Goal: Information Seeking & Learning: Learn about a topic

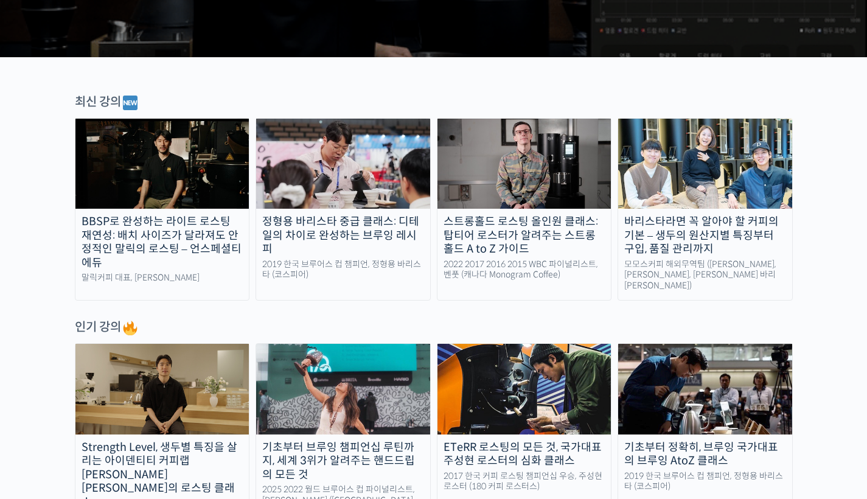
scroll to position [421, 0]
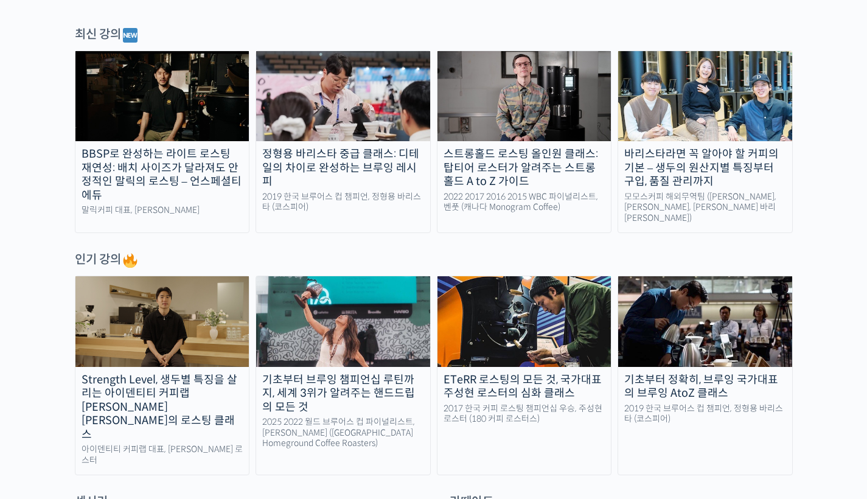
click at [339, 341] on img at bounding box center [343, 321] width 174 height 90
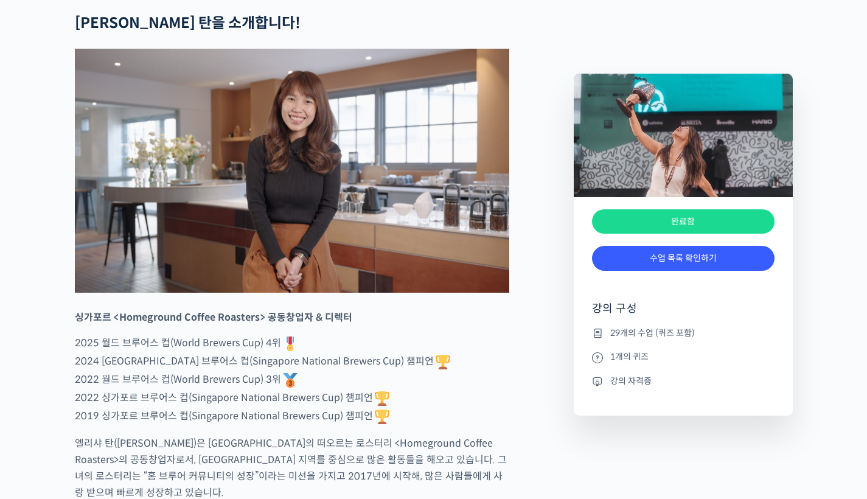
scroll to position [574, 0]
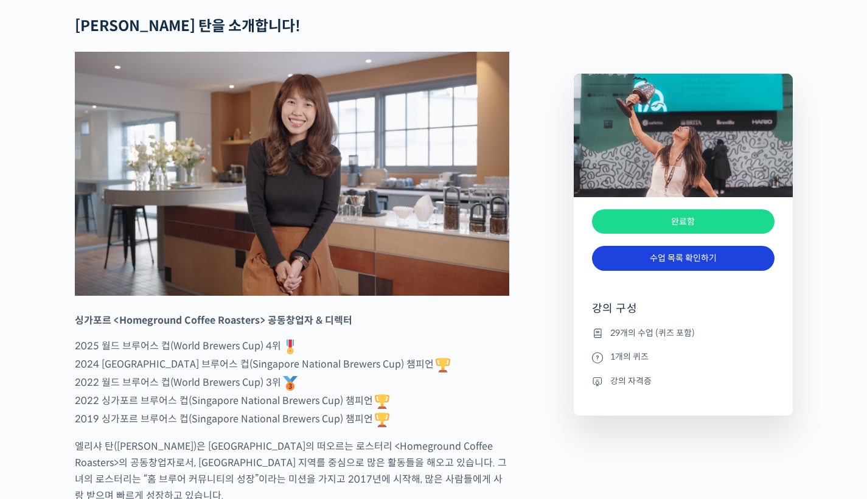
click at [700, 268] on link "수업 목록 확인하기" at bounding box center [683, 258] width 182 height 25
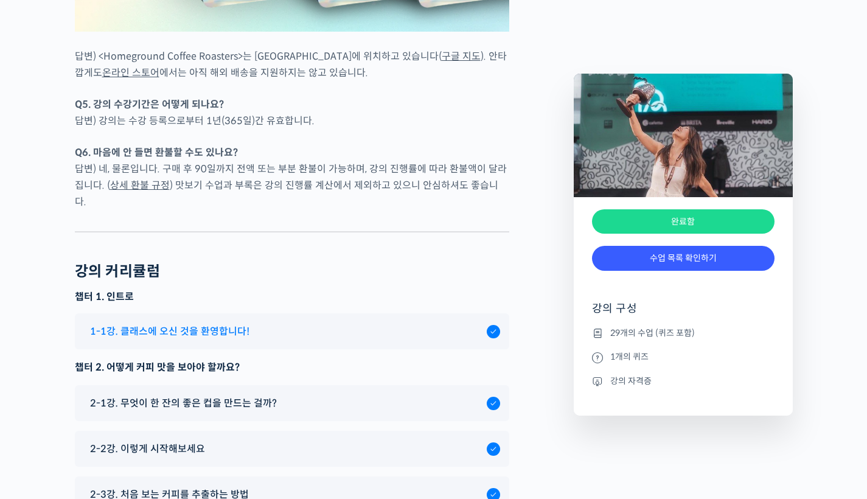
scroll to position [5906, 0]
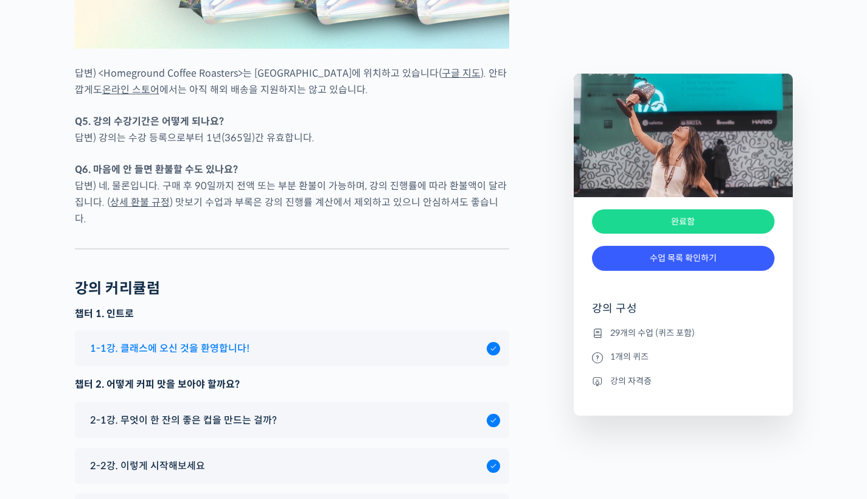
click at [240, 340] on span "1-1강. 클래스에 오신 것을 환영합니다!" at bounding box center [169, 348] width 159 height 16
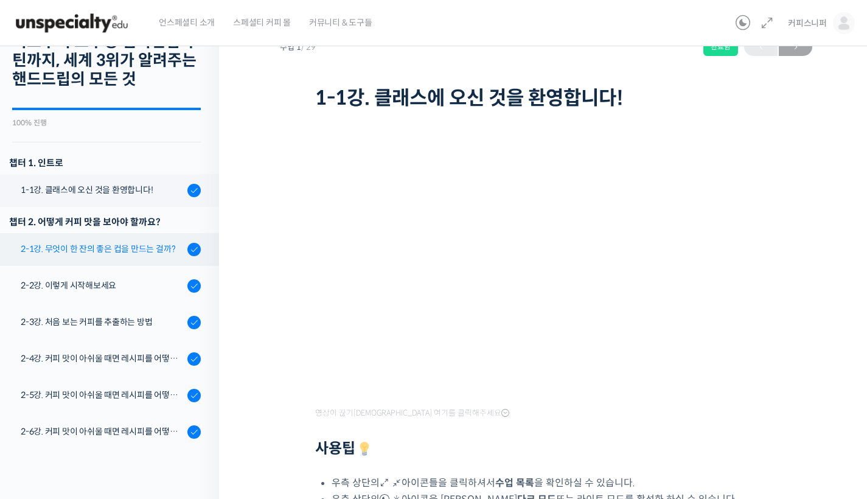
click at [86, 255] on div "2-1강. 무엇이 한 잔의 좋은 컵을 만드는 걸까?" at bounding box center [102, 248] width 163 height 13
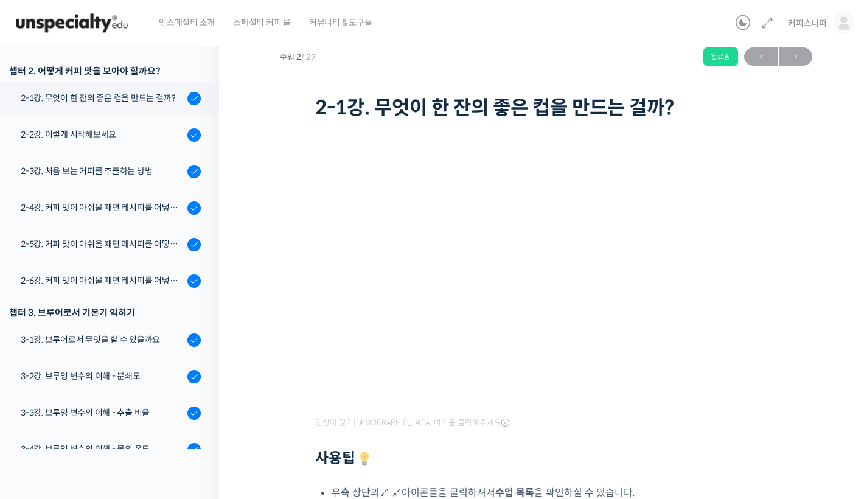
scroll to position [160, 0]
click at [112, 131] on div "2-2강. 이렇게 시작해보세요" at bounding box center [102, 134] width 163 height 13
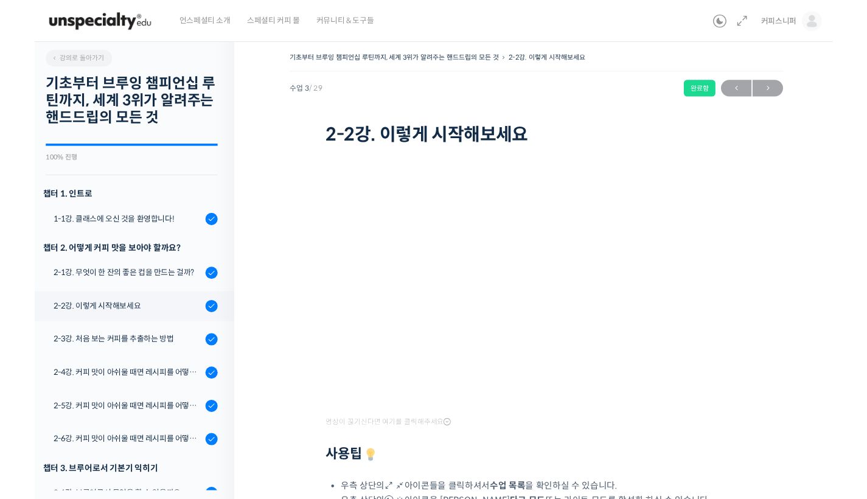
scroll to position [87, 0]
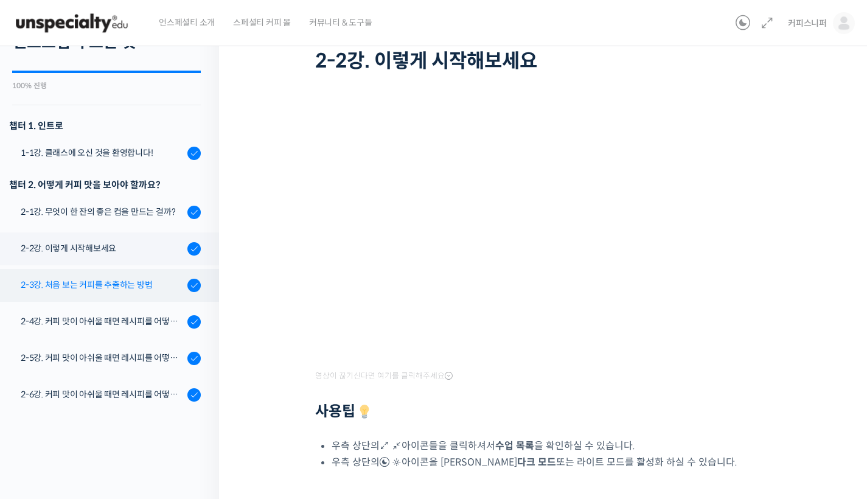
click at [159, 283] on div "2-3강. 처음 보는 커피를 추출하는 방법" at bounding box center [102, 284] width 163 height 13
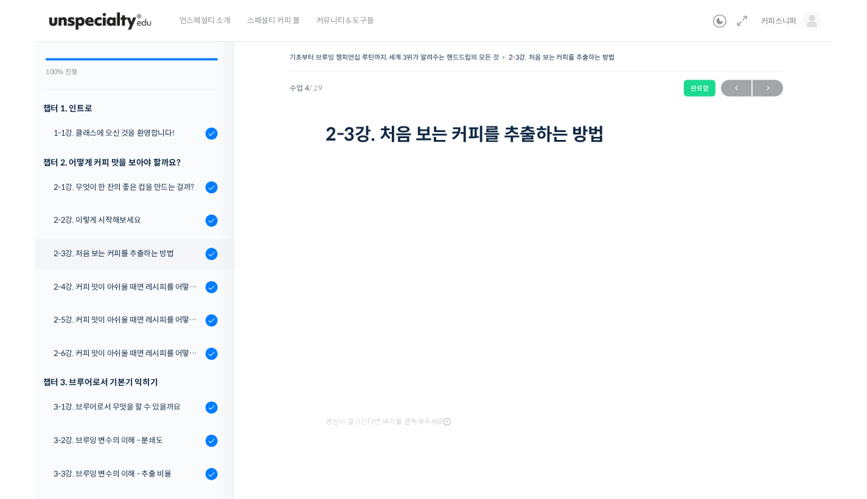
scroll to position [4, 0]
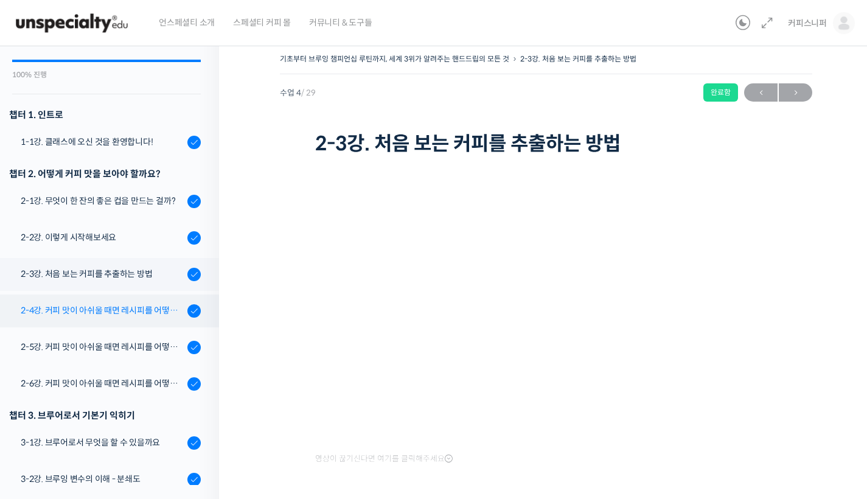
click at [97, 308] on div "2-4강. 커피 맛이 아쉬울 때면 레시피를 어떻게 수정해 보면 좋을까요? (1)" at bounding box center [102, 310] width 163 height 13
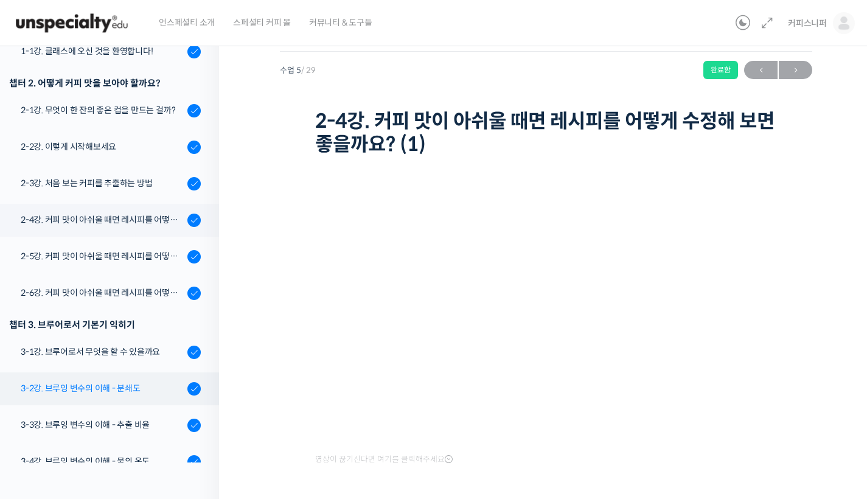
scroll to position [148, 0]
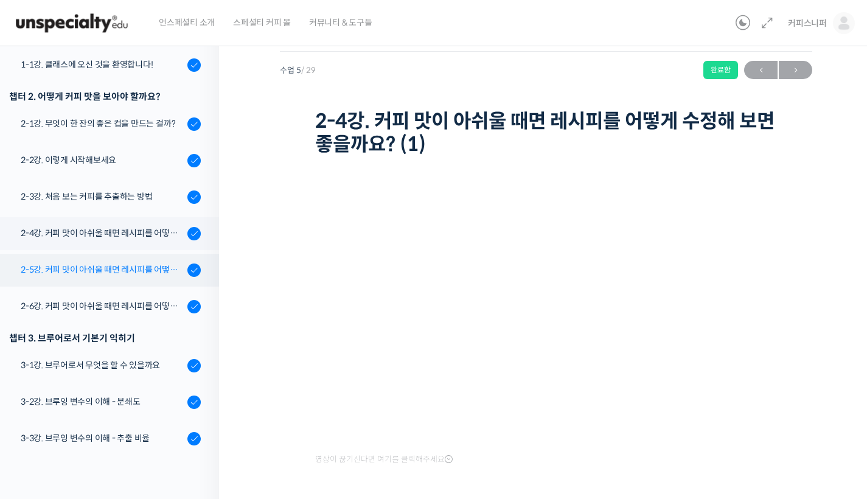
click at [106, 265] on div "2-5강. 커피 맛이 아쉬울 때면 레시피를 어떻게 수정해 보면 좋을까요? (2)" at bounding box center [102, 269] width 163 height 13
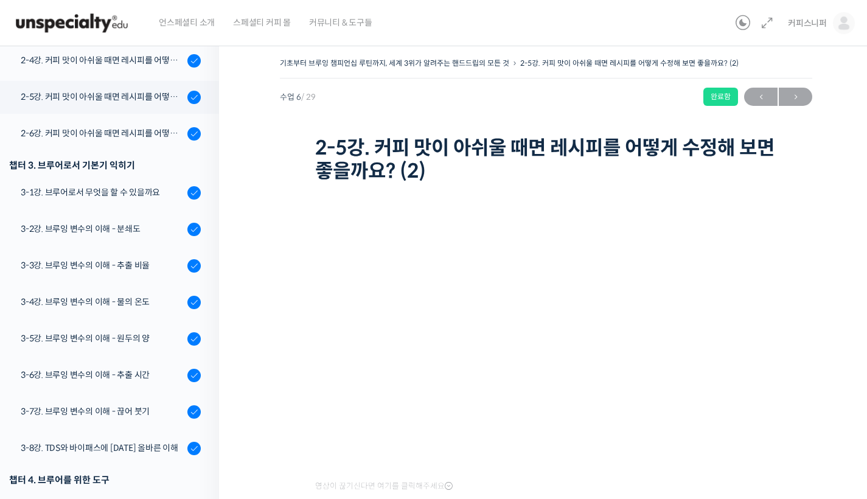
scroll to position [350, 0]
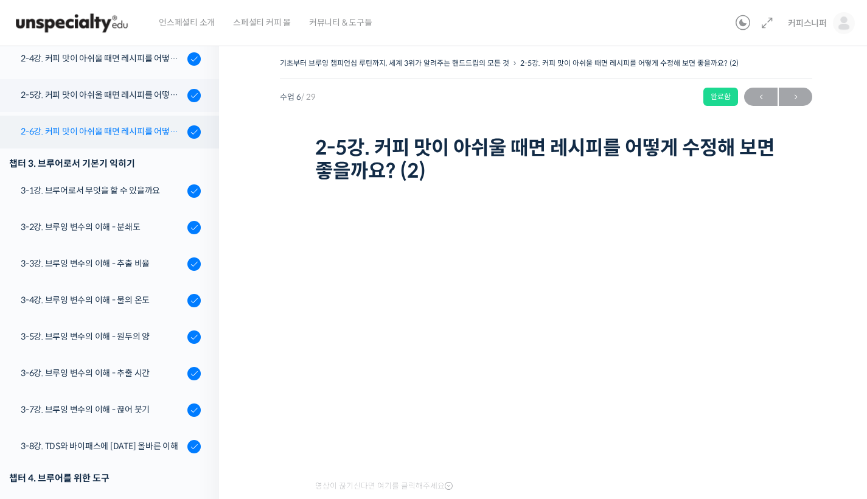
click at [86, 128] on div "2-6강. 커피 맛이 아쉬울 때면 레시피를 어떻게 수정해 보면 좋을까요? (3)" at bounding box center [102, 131] width 163 height 13
